Goal: Information Seeking & Learning: Learn about a topic

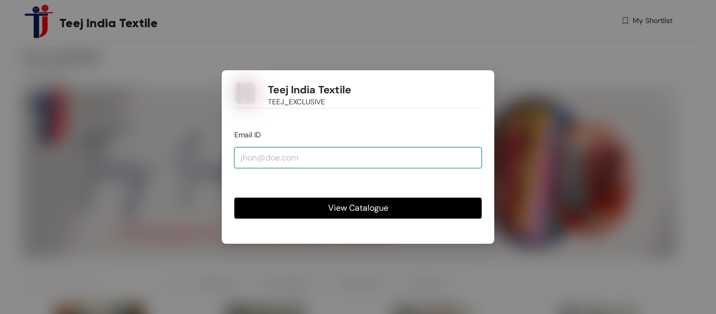
click at [385, 160] on input "email" at bounding box center [357, 157] width 247 height 21
type input "[EMAIL_ADDRESS][DOMAIN_NAME]"
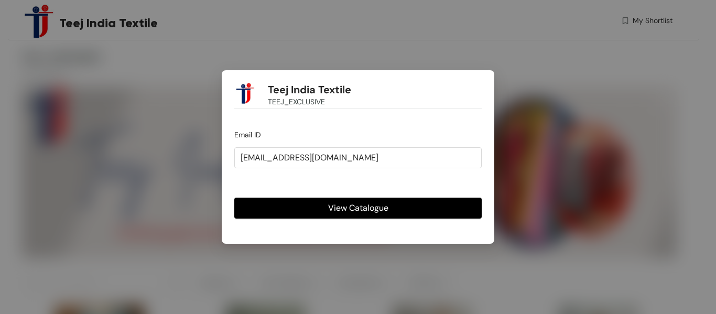
click at [371, 204] on span "View Catalogue" at bounding box center [358, 207] width 60 height 13
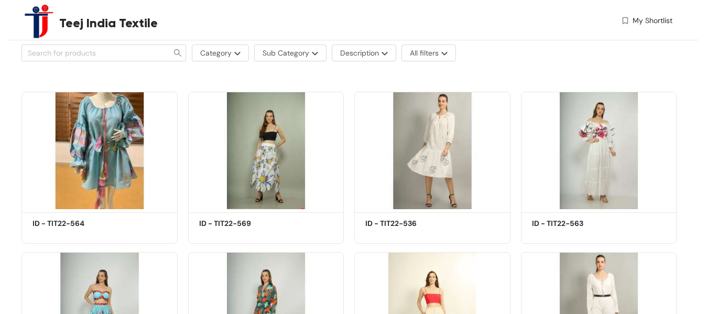
scroll to position [262, 0]
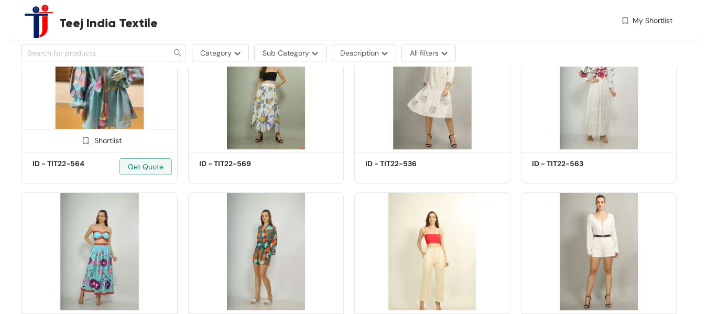
click at [111, 104] on img at bounding box center [99, 90] width 156 height 117
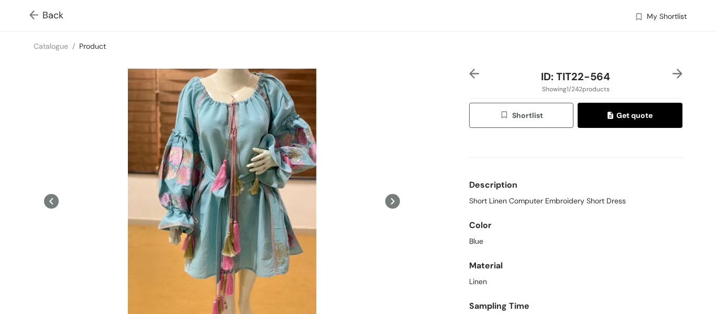
click at [389, 204] on icon at bounding box center [392, 201] width 15 height 15
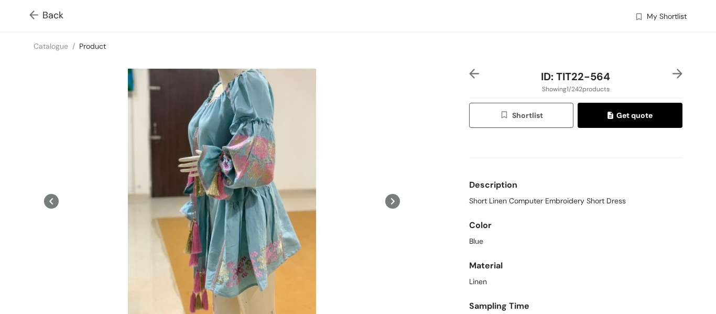
click at [389, 204] on icon at bounding box center [392, 201] width 15 height 15
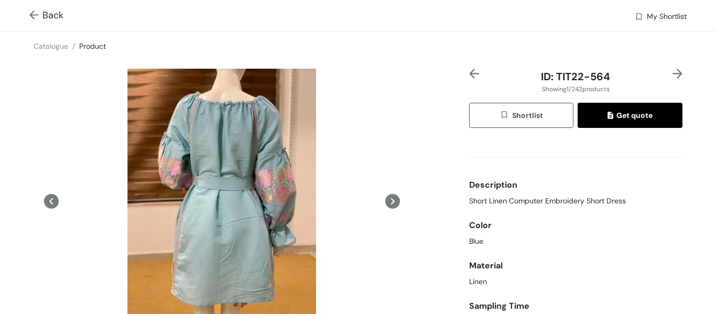
click at [389, 204] on icon at bounding box center [392, 201] width 15 height 15
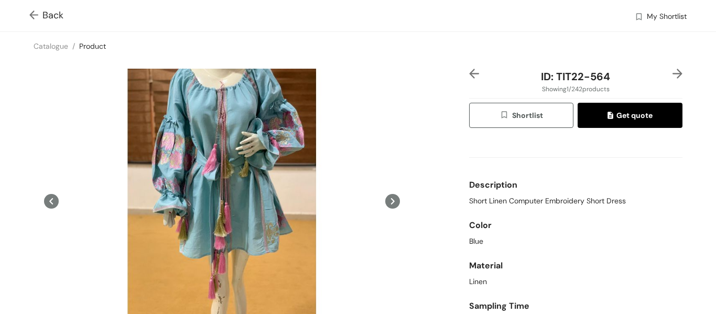
click at [389, 204] on icon at bounding box center [392, 201] width 15 height 15
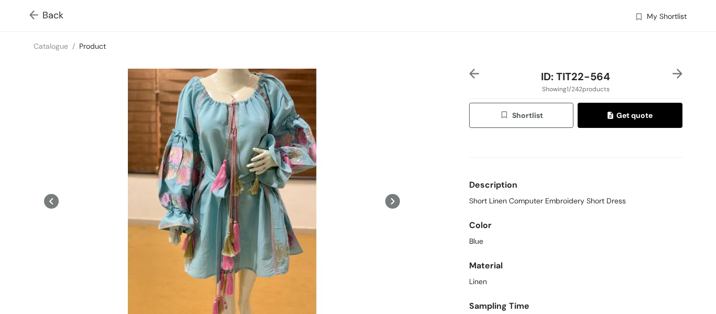
click at [35, 17] on img at bounding box center [35, 15] width 13 height 11
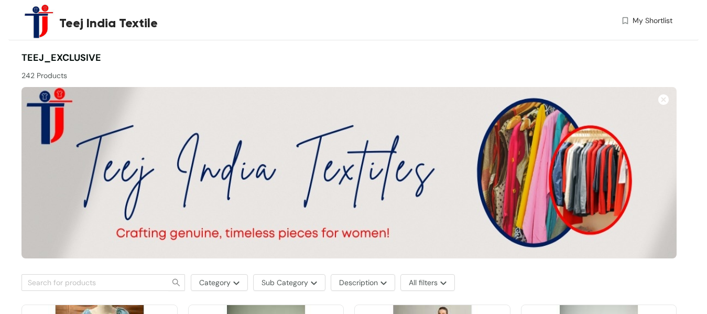
scroll to position [262, 0]
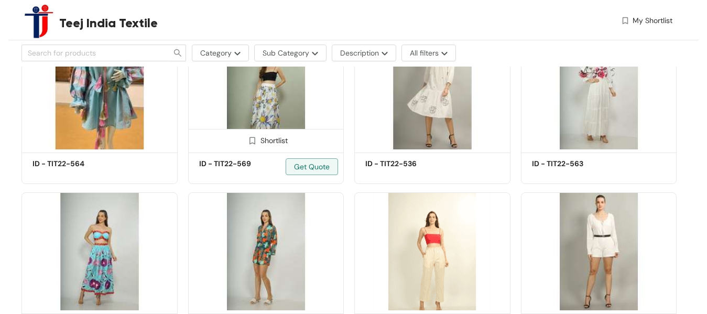
click at [295, 105] on img at bounding box center [266, 90] width 156 height 117
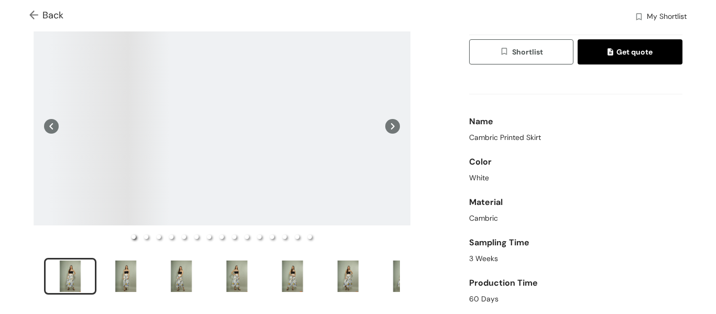
scroll to position [52, 0]
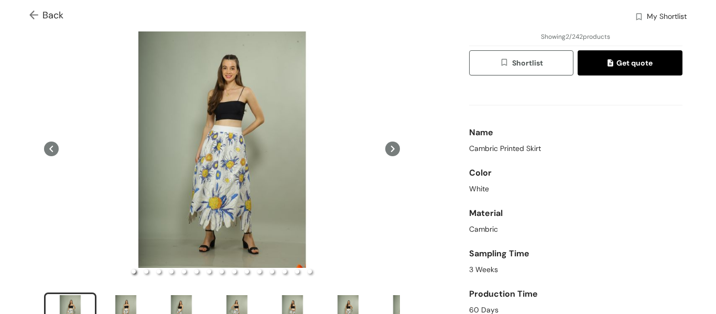
click at [388, 145] on icon at bounding box center [392, 149] width 15 height 15
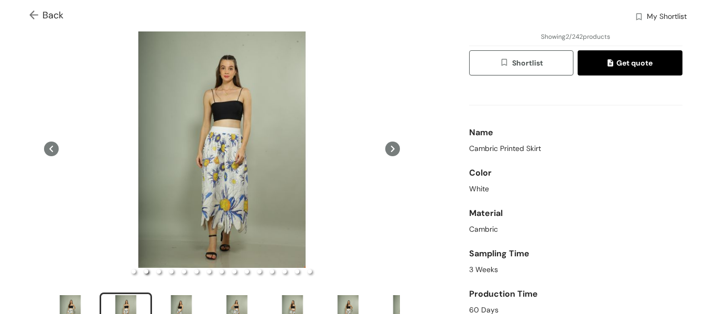
click at [388, 145] on icon at bounding box center [392, 149] width 15 height 15
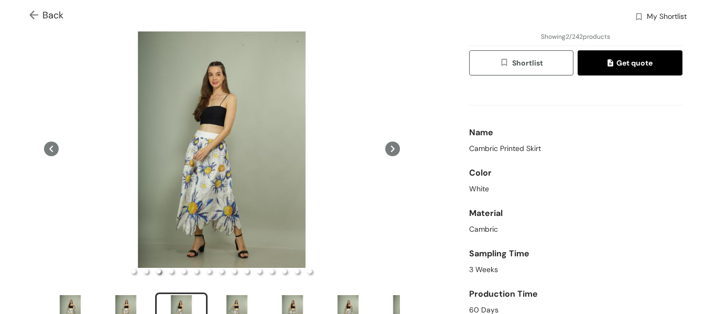
click at [388, 145] on icon at bounding box center [392, 149] width 15 height 15
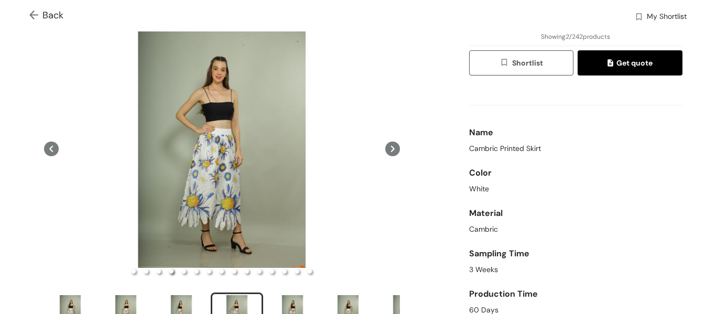
click at [388, 145] on icon at bounding box center [392, 149] width 15 height 15
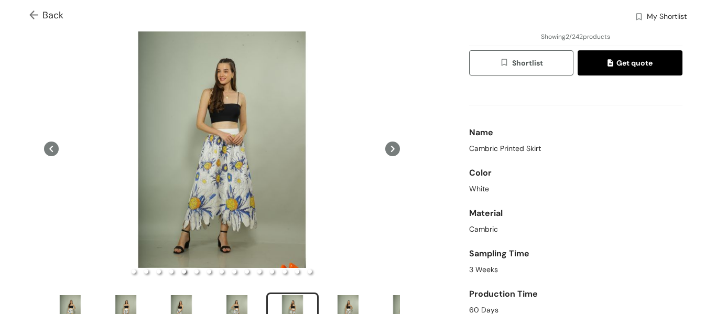
click at [388, 145] on icon at bounding box center [392, 149] width 15 height 15
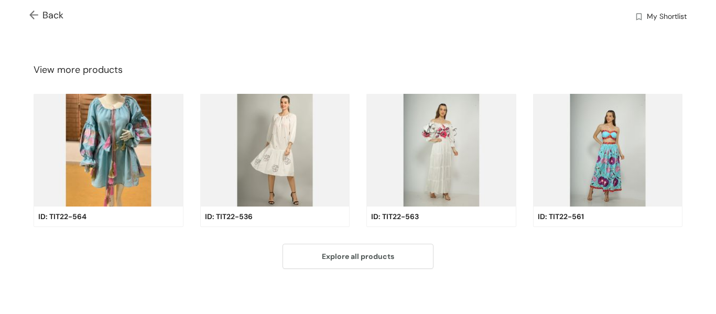
scroll to position [358, 0]
click at [261, 159] on img at bounding box center [275, 149] width 150 height 113
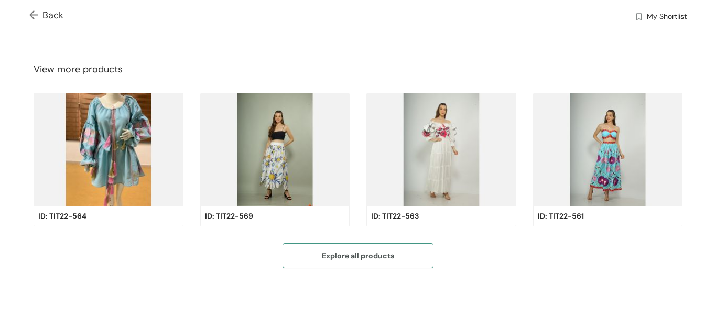
click at [333, 256] on span "Explore all products" at bounding box center [358, 256] width 72 height 12
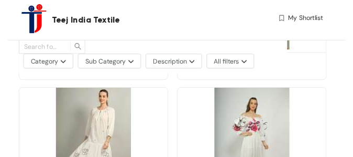
scroll to position [313, 0]
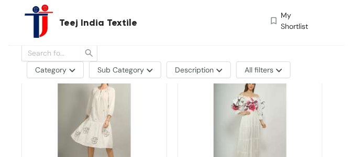
drag, startPoint x: 686, startPoint y: 0, endPoint x: 140, endPoint y: 114, distance: 557.0
click at [140, 114] on img at bounding box center [94, 123] width 146 height 110
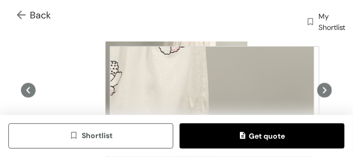
scroll to position [52, 0]
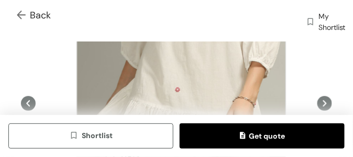
click at [181, 99] on div at bounding box center [182, 99] width 210 height 210
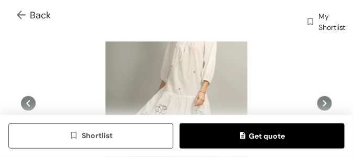
click at [140, 22] on div "Back" at bounding box center [163, 20] width 293 height 25
click at [23, 15] on img at bounding box center [23, 15] width 13 height 11
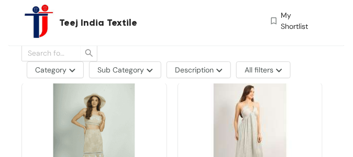
scroll to position [3696, 0]
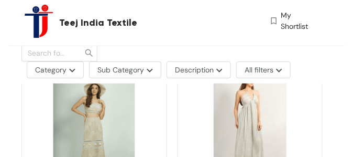
click at [99, 112] on img at bounding box center [94, 125] width 146 height 110
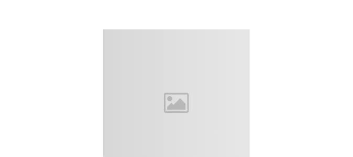
scroll to position [31, 0]
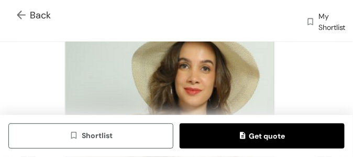
click at [169, 84] on div at bounding box center [170, 85] width 210 height 210
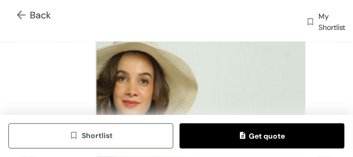
click at [201, 78] on div at bounding box center [201, 79] width 210 height 210
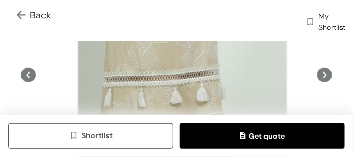
scroll to position [52, 0]
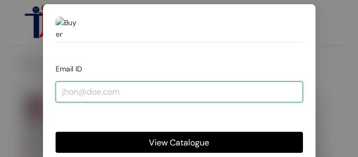
click at [166, 93] on input "email" at bounding box center [179, 91] width 247 height 21
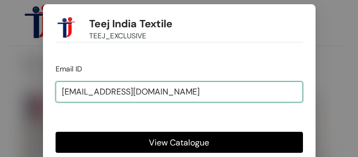
type input "[EMAIL_ADDRESS][DOMAIN_NAME]"
click at [56, 132] on button "View Catalogue" at bounding box center [179, 142] width 247 height 21
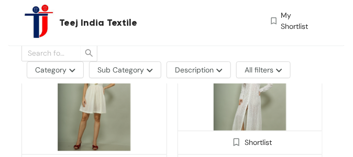
scroll to position [10745, 0]
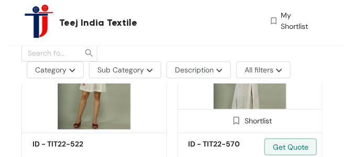
click at [239, 109] on img at bounding box center [251, 75] width 146 height 110
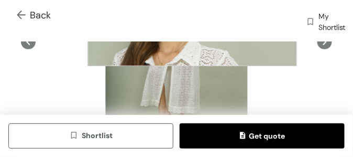
scroll to position [105, 0]
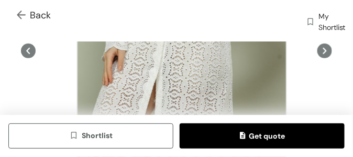
click at [182, 61] on div at bounding box center [182, 60] width 210 height 210
